Goal: Information Seeking & Learning: Learn about a topic

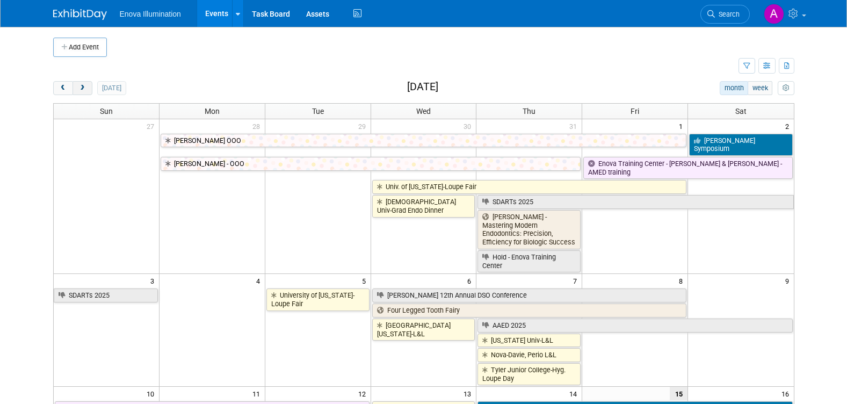
click at [82, 88] on span "next" at bounding box center [82, 88] width 8 height 7
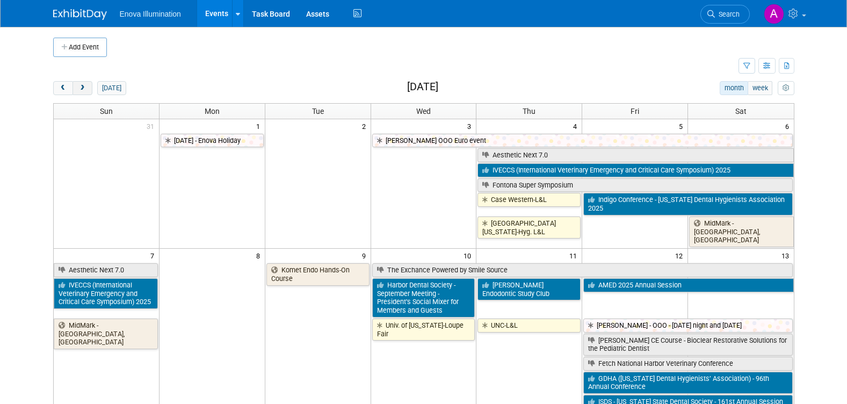
click at [82, 88] on span "next" at bounding box center [82, 88] width 8 height 7
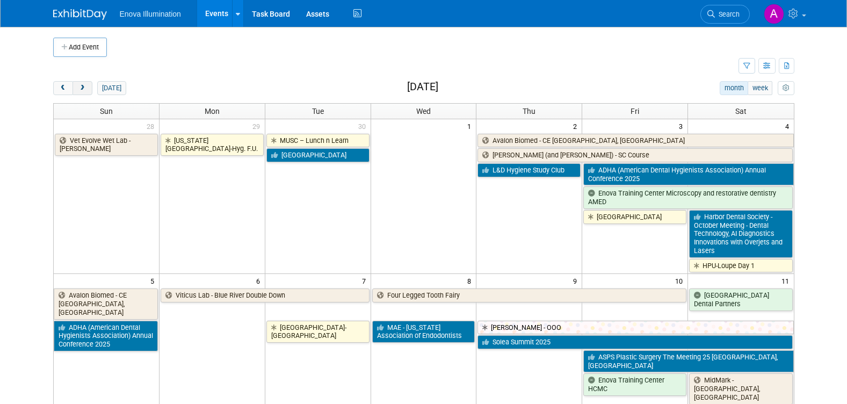
click at [82, 88] on span "next" at bounding box center [82, 88] width 8 height 7
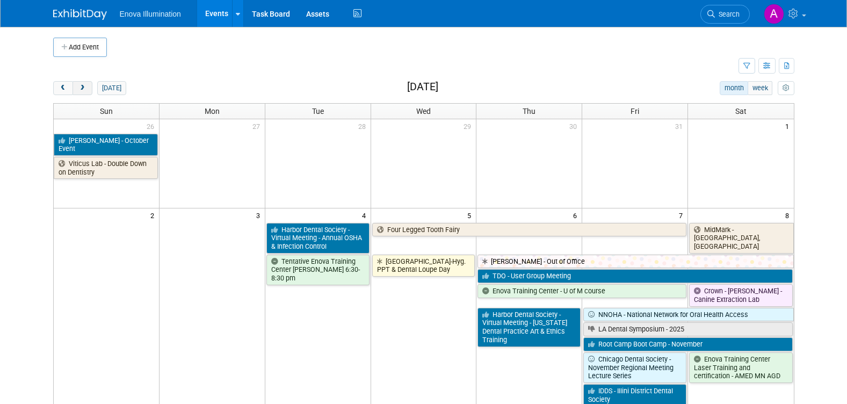
click at [82, 88] on span "next" at bounding box center [82, 88] width 8 height 7
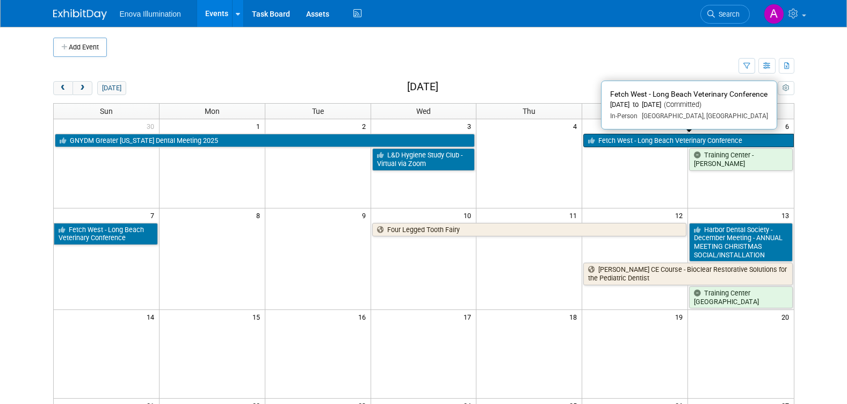
click at [622, 144] on link "Fetch West - Long Beach Veterinary Conference" at bounding box center [688, 141] width 210 height 14
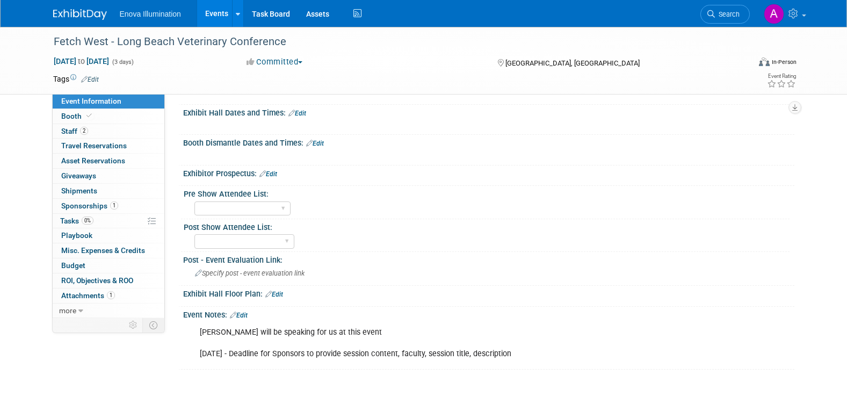
scroll to position [269, 0]
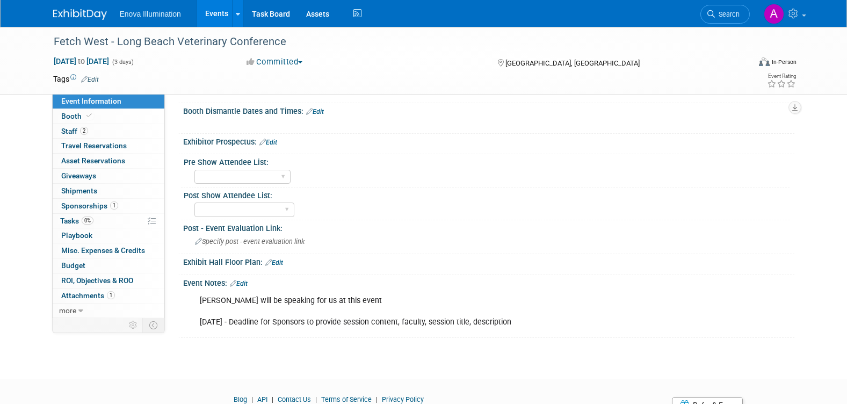
click at [235, 282] on icon at bounding box center [233, 283] width 6 height 7
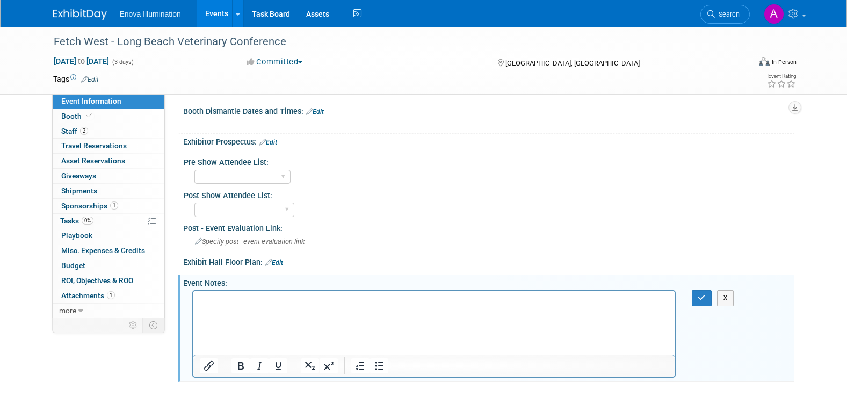
scroll to position [0, 0]
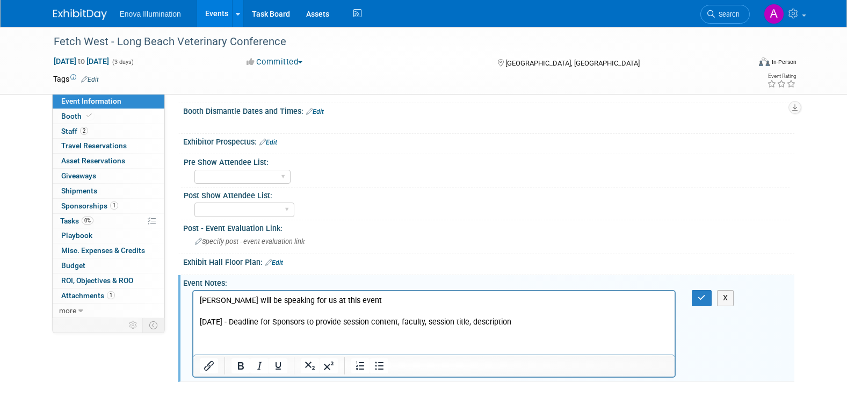
click at [545, 323] on p "Benita will be speaking for us at this event 10/23/25 - Deadline for Sponsors t…" at bounding box center [433, 311] width 469 height 32
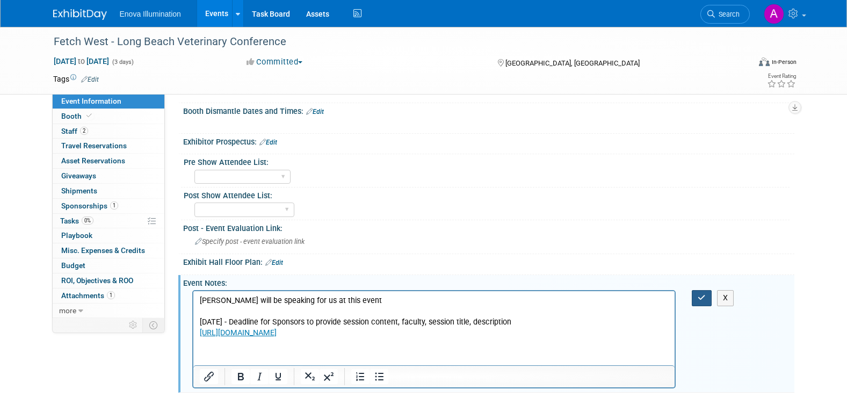
click at [700, 297] on icon "button" at bounding box center [702, 298] width 8 height 8
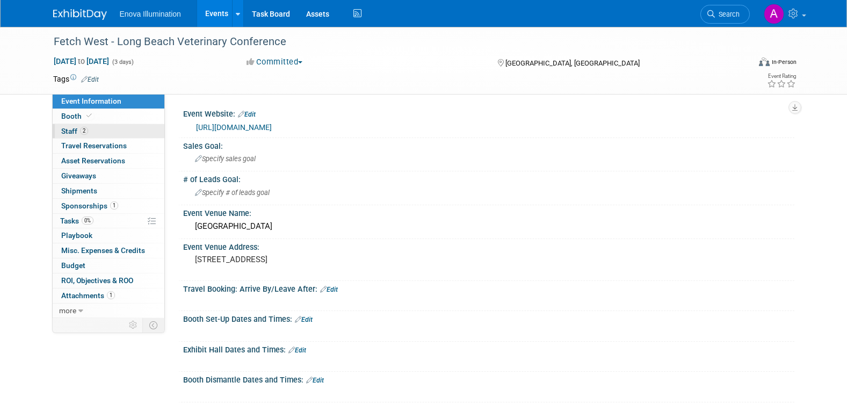
click at [108, 128] on link "2 Staff 2" at bounding box center [109, 131] width 112 height 15
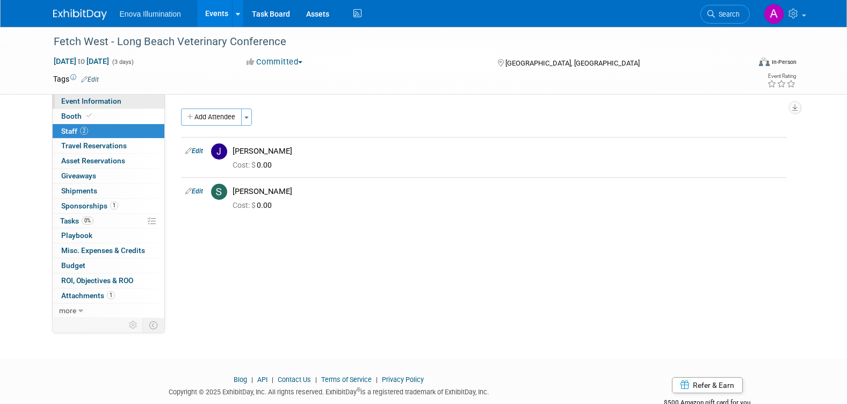
click at [113, 102] on span "Event Information" at bounding box center [91, 101] width 60 height 9
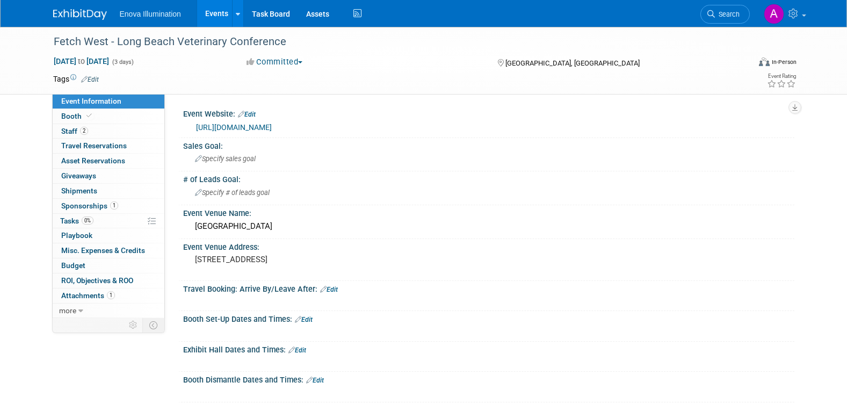
click at [272, 125] on link "https://www.dvm360events.com/event/fetch-long-beach-conference/" at bounding box center [234, 127] width 76 height 9
click at [86, 63] on span "to" at bounding box center [81, 61] width 10 height 9
select select "11"
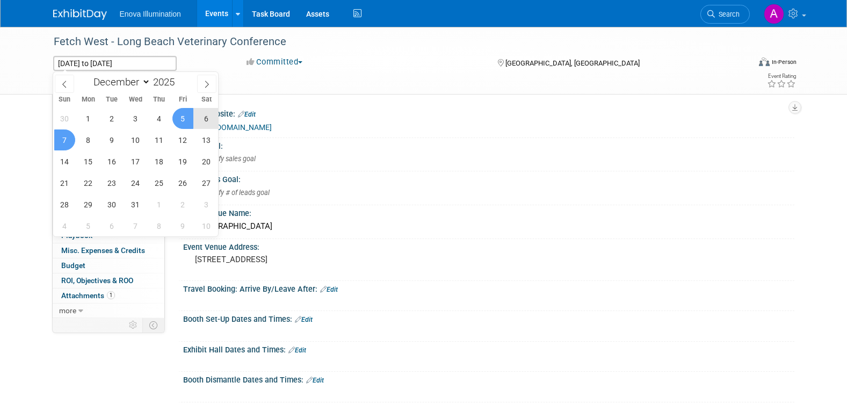
click at [202, 118] on span "6" at bounding box center [206, 118] width 21 height 21
type input "Dec 6, 2025"
click at [182, 117] on span "5" at bounding box center [182, 118] width 21 height 21
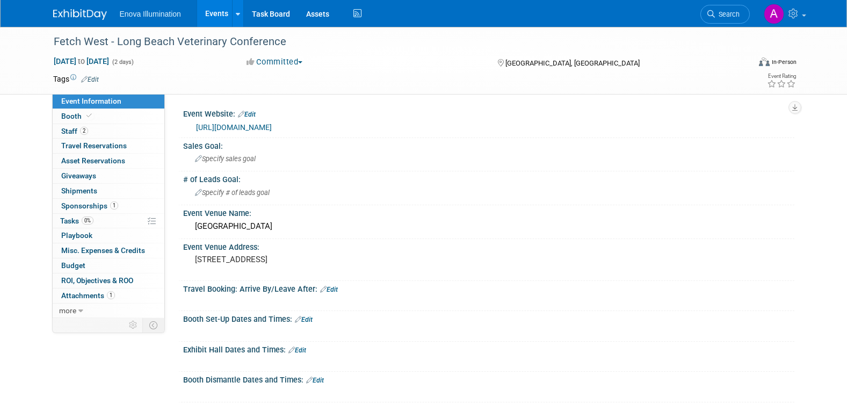
click at [90, 11] on img at bounding box center [80, 14] width 54 height 11
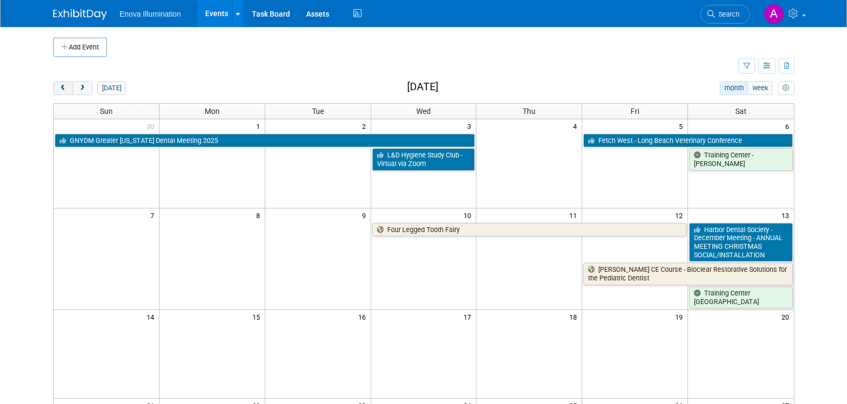
click at [62, 91] on span "prev" at bounding box center [63, 88] width 8 height 7
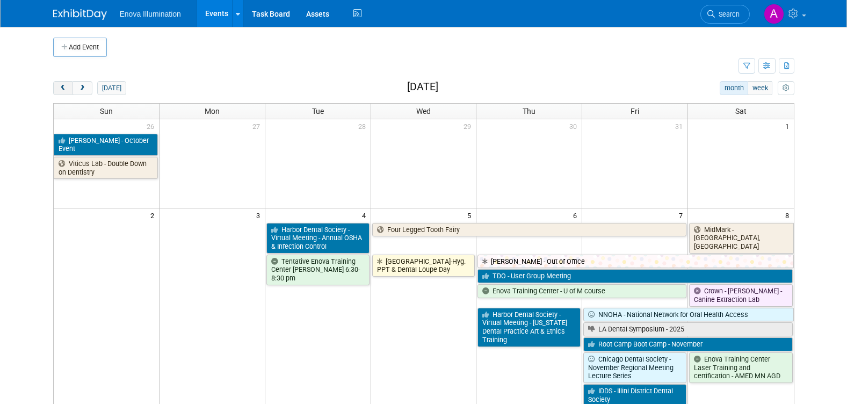
click at [62, 91] on span "prev" at bounding box center [63, 88] width 8 height 7
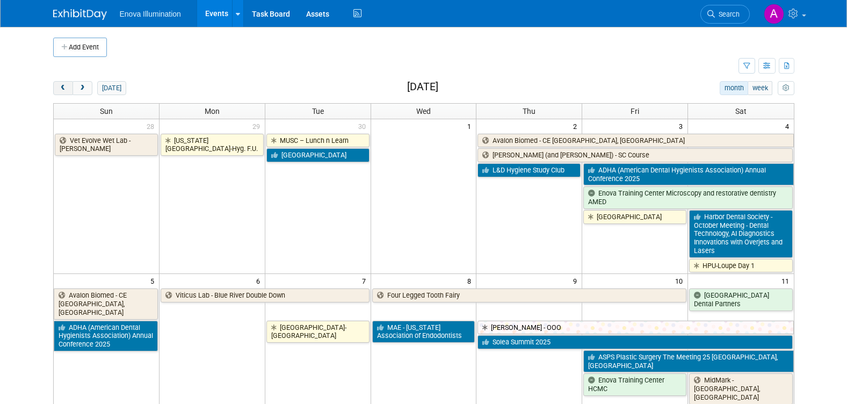
click at [62, 91] on span "prev" at bounding box center [63, 88] width 8 height 7
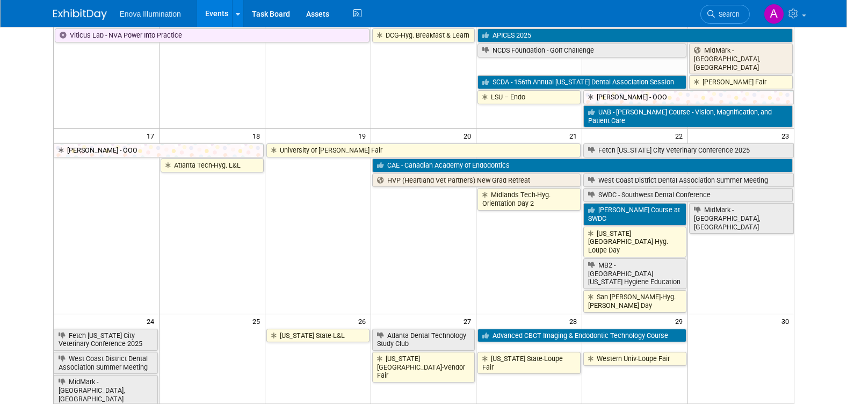
scroll to position [376, 0]
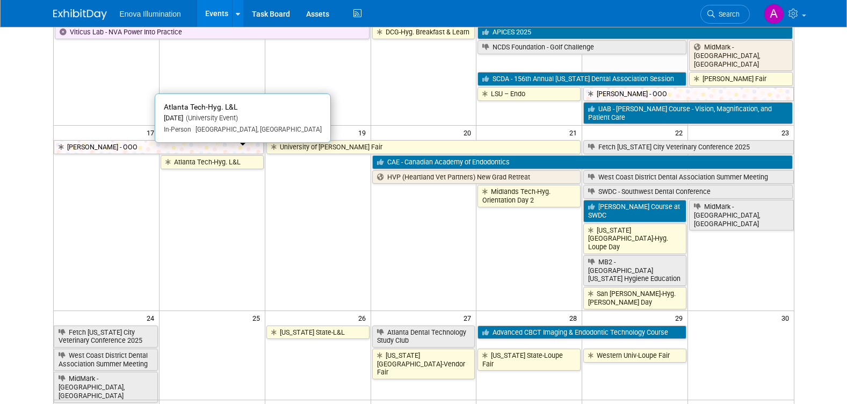
click at [182, 156] on link "Atlanta Tech-Hyg. L&L" at bounding box center [212, 162] width 103 height 14
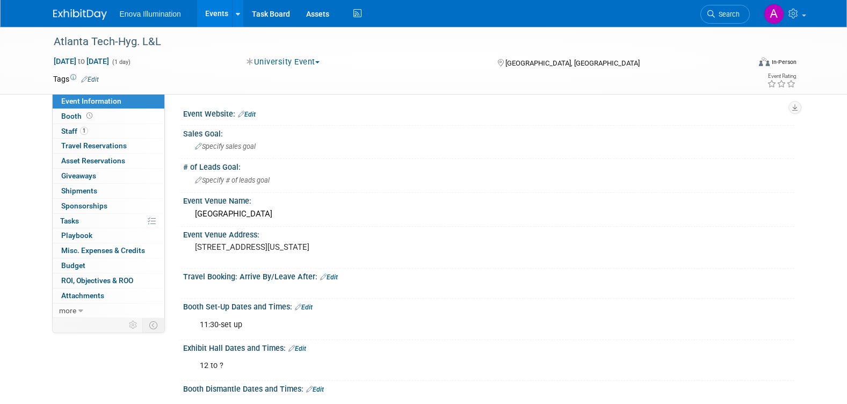
click at [91, 13] on img at bounding box center [80, 14] width 54 height 11
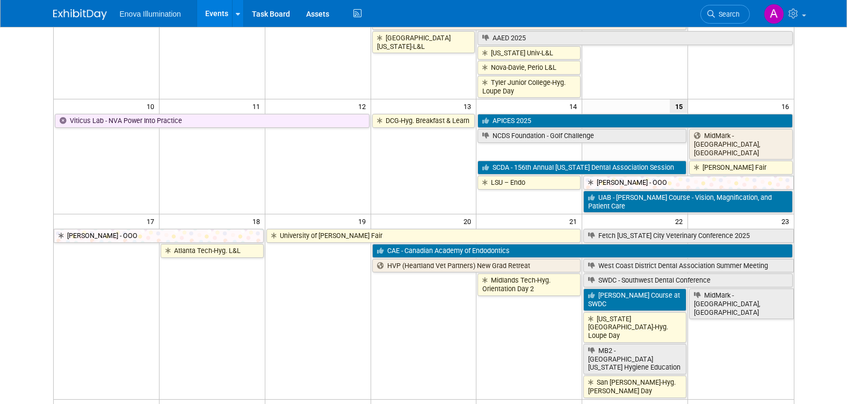
scroll to position [376, 0]
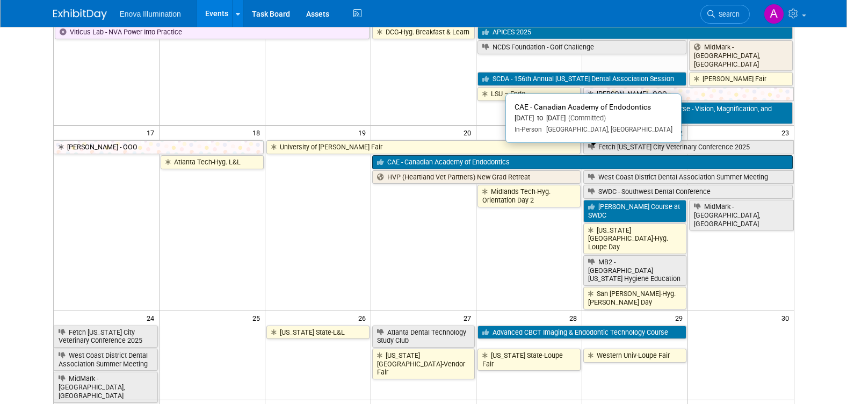
click at [421, 156] on link "CAE - Canadian Academy of Endodontics" at bounding box center [582, 162] width 421 height 14
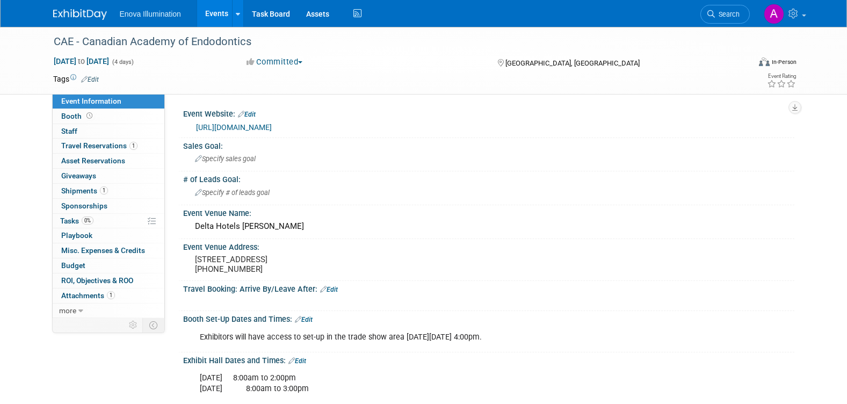
click at [85, 15] on img at bounding box center [80, 14] width 54 height 11
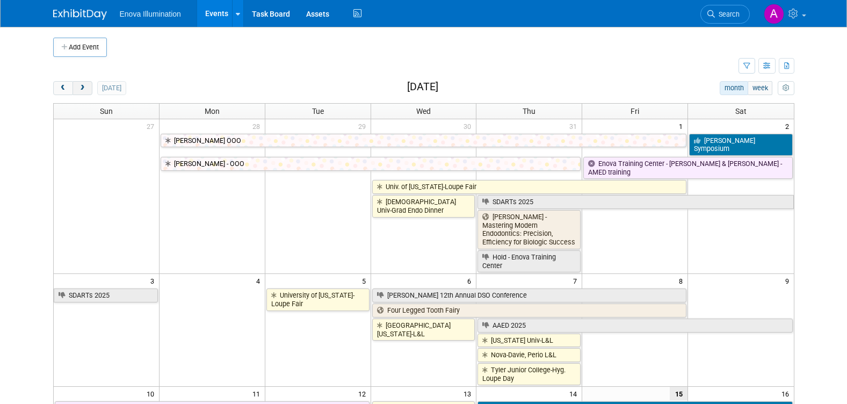
click at [82, 91] on span "next" at bounding box center [82, 88] width 8 height 7
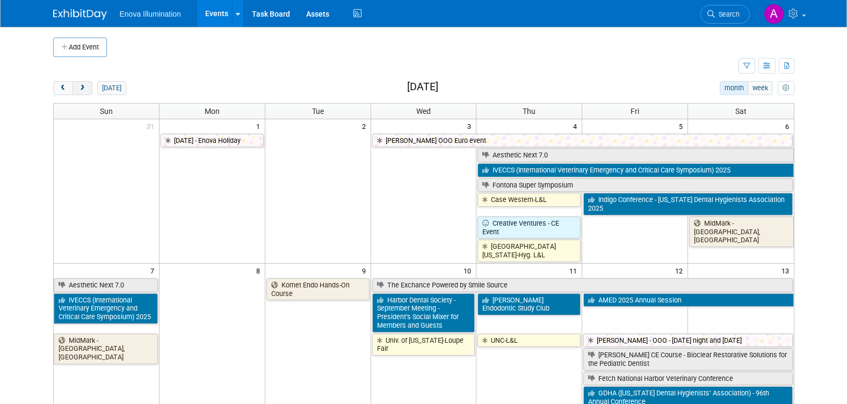
click at [82, 91] on span "next" at bounding box center [82, 88] width 8 height 7
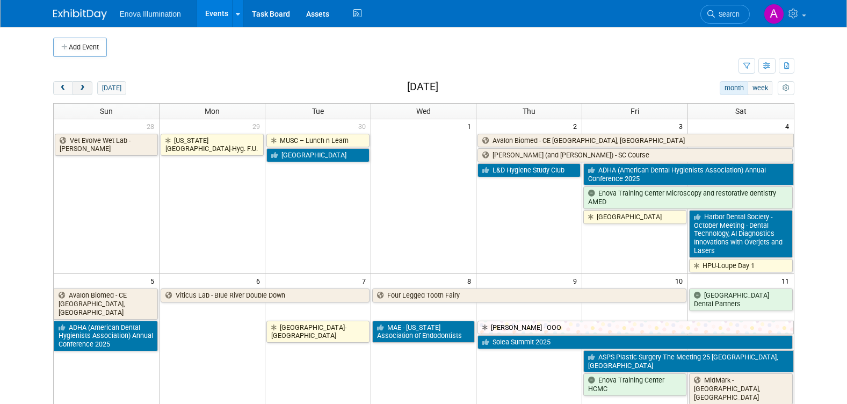
click at [82, 91] on span "next" at bounding box center [82, 88] width 8 height 7
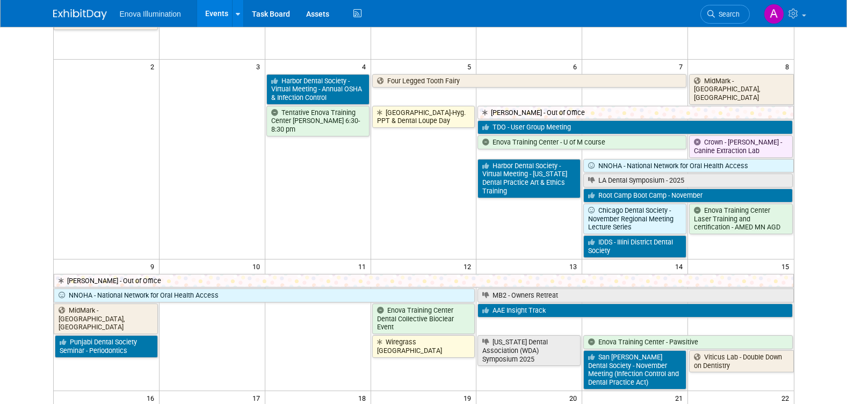
scroll to position [161, 0]
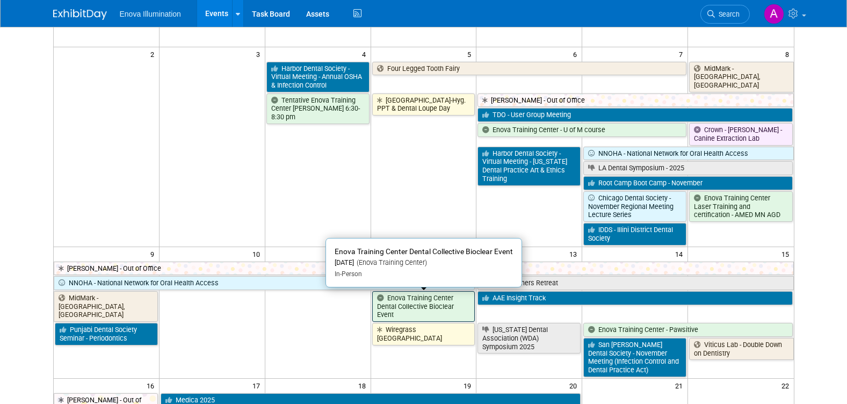
click at [419, 305] on link "Enova Training Center Dental Collective Bioclear Event" at bounding box center [423, 306] width 103 height 31
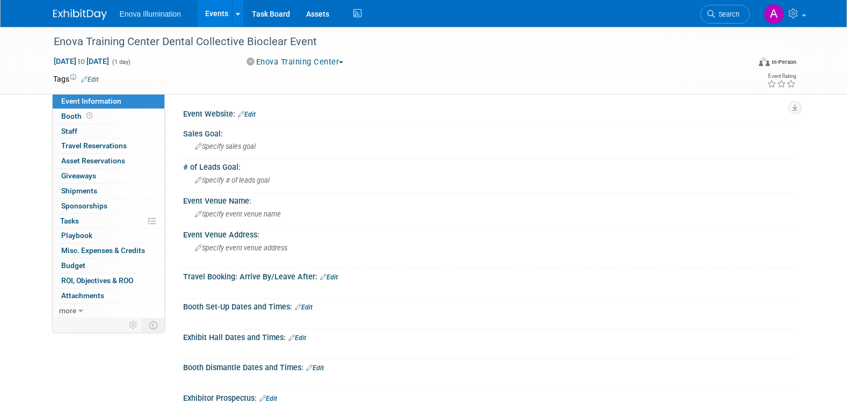
click at [78, 11] on img at bounding box center [80, 14] width 54 height 11
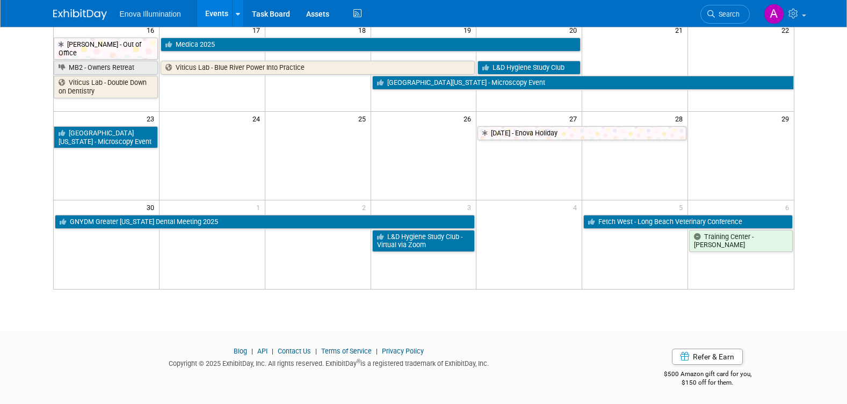
scroll to position [519, 0]
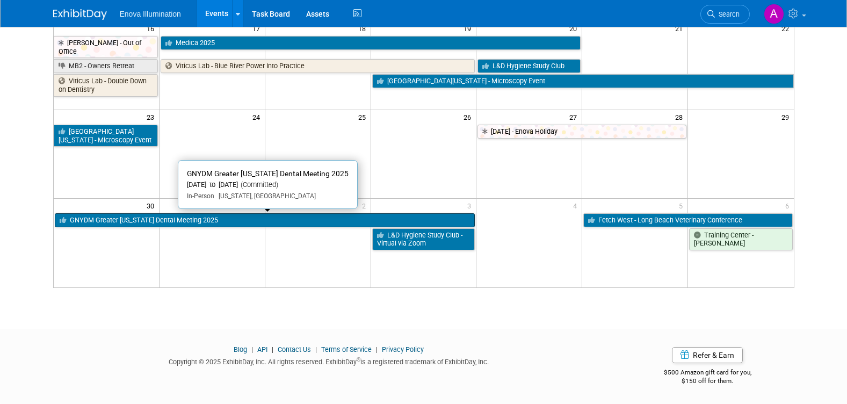
click at [172, 218] on link "GNYDM Greater [US_STATE] Dental Meeting 2025" at bounding box center [265, 220] width 421 height 14
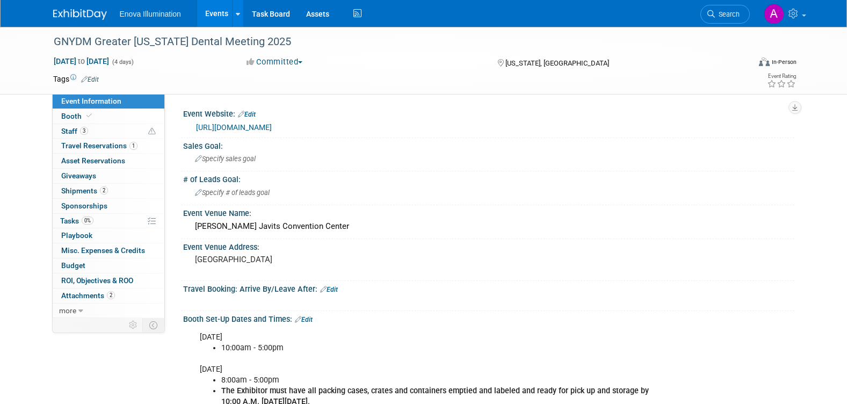
click at [234, 126] on link "[URL][DOMAIN_NAME]" at bounding box center [234, 127] width 76 height 9
click at [81, 12] on img at bounding box center [80, 14] width 54 height 11
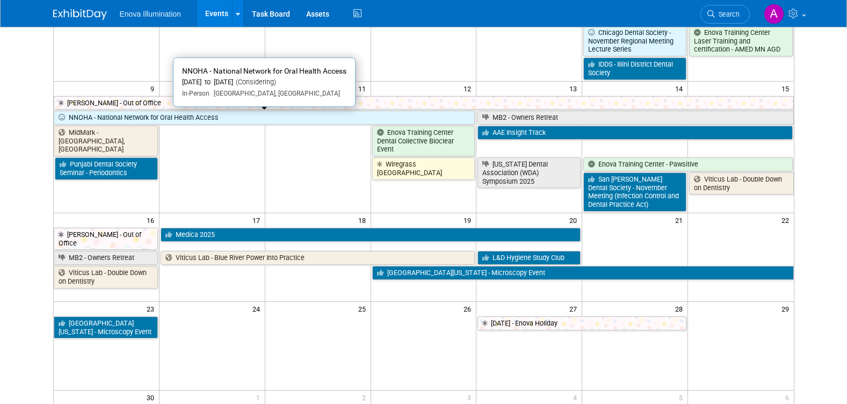
scroll to position [519, 0]
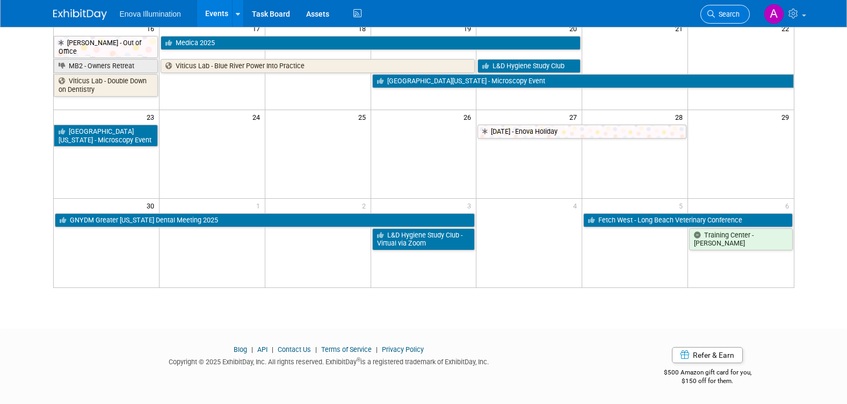
click at [725, 14] on span "Search" at bounding box center [727, 14] width 25 height 8
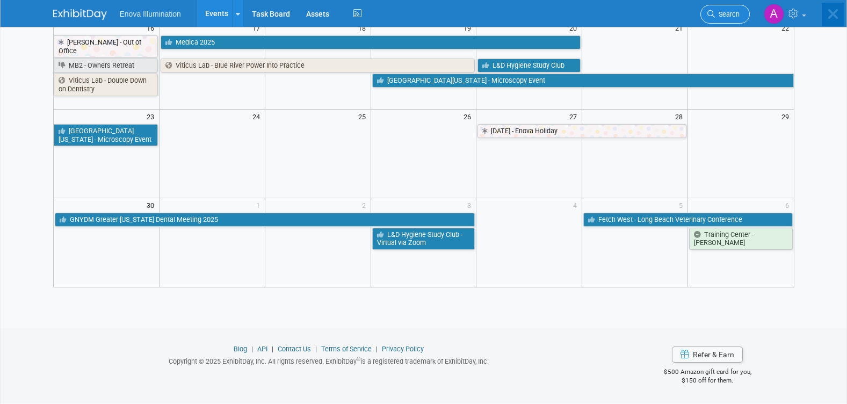
scroll to position [0, 0]
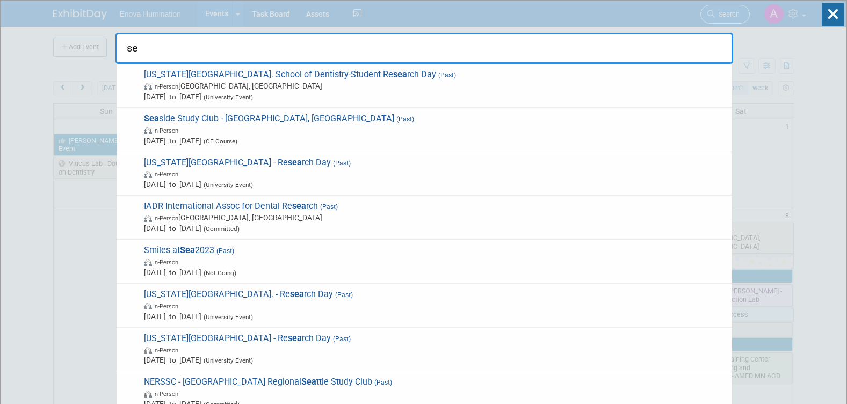
type input "s"
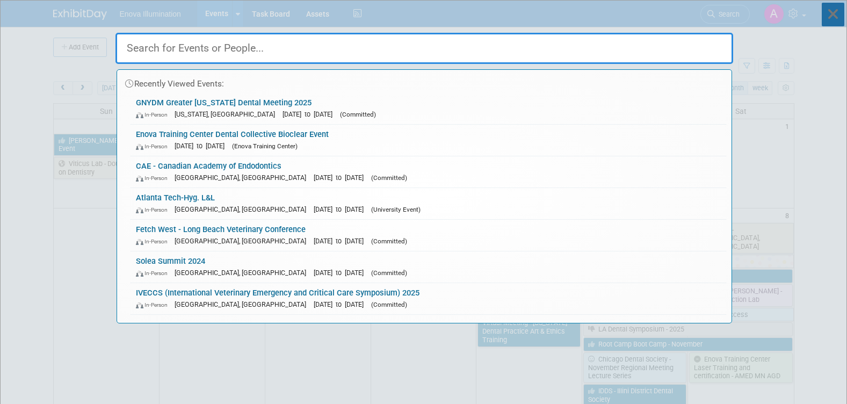
click at [833, 23] on icon at bounding box center [833, 15] width 23 height 24
